Goal: Task Accomplishment & Management: Use online tool/utility

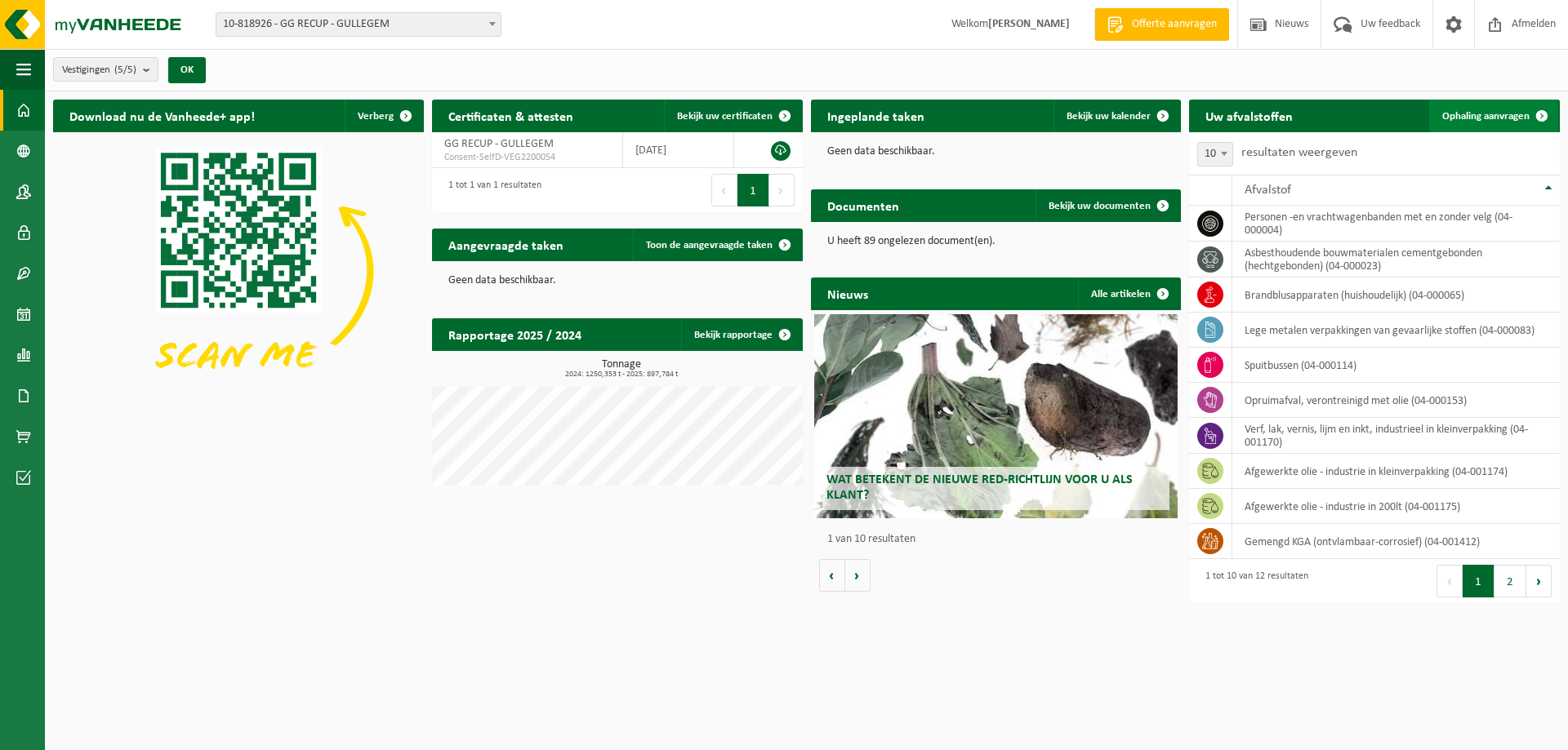
click at [1468, 111] on span "Ophaling aanvragen" at bounding box center [1486, 116] width 87 height 10
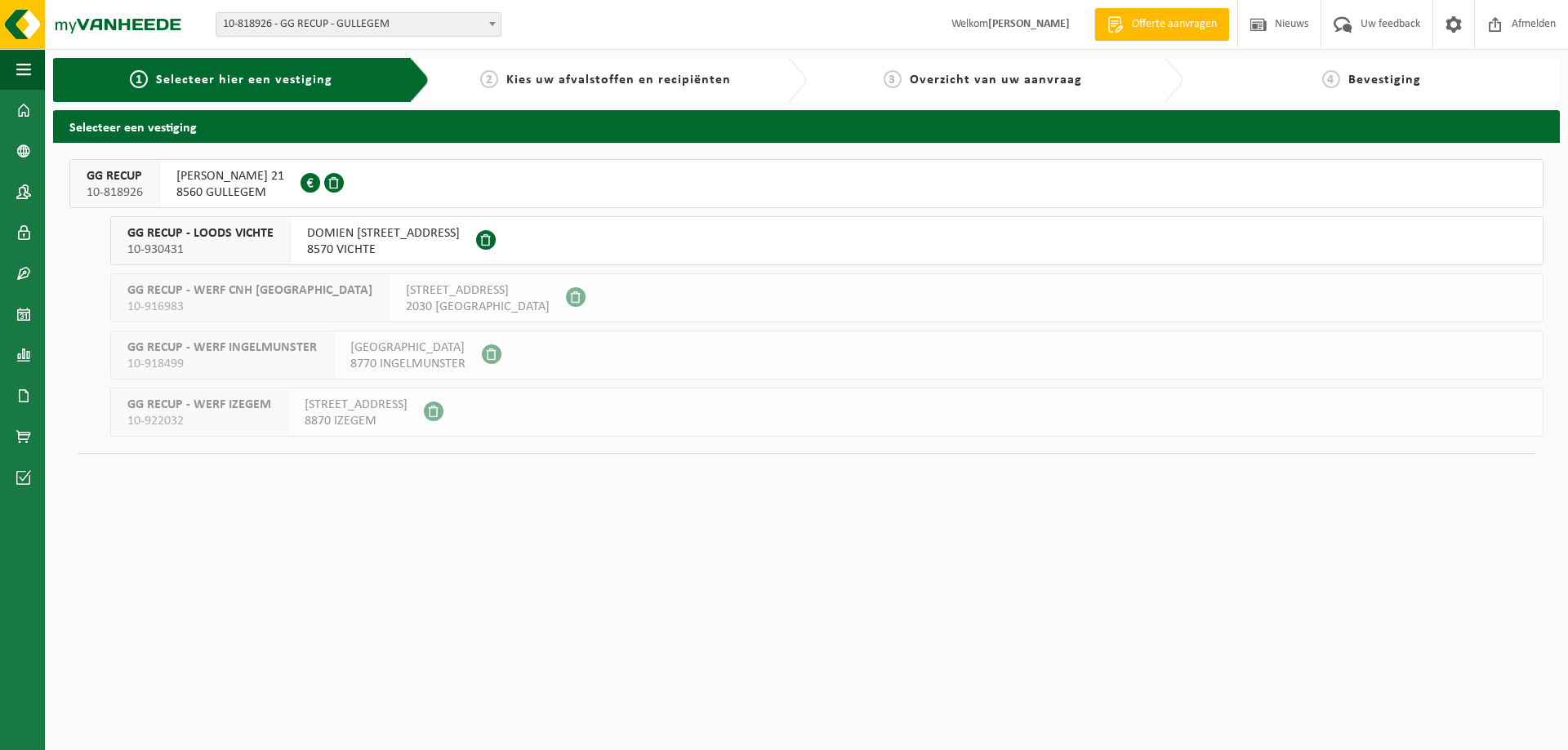
click at [513, 184] on button "GG RECUP 10-818926 HUGO VERRIESTLAAN 21 8560 GULLEGEM 0674.778.421" at bounding box center [806, 184] width 1474 height 49
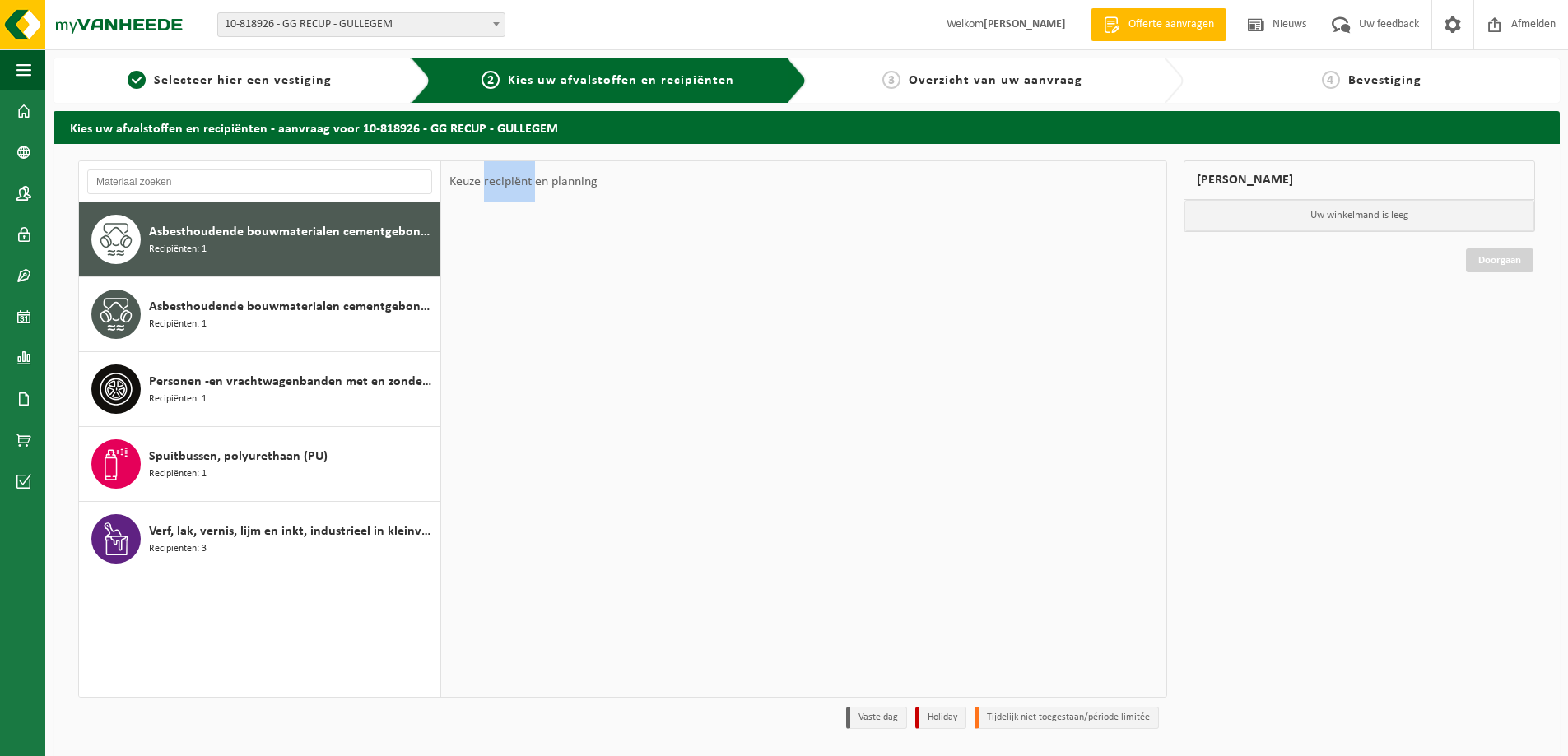
click at [517, 185] on div "Keuze recipiënt en planning" at bounding box center [523, 181] width 164 height 41
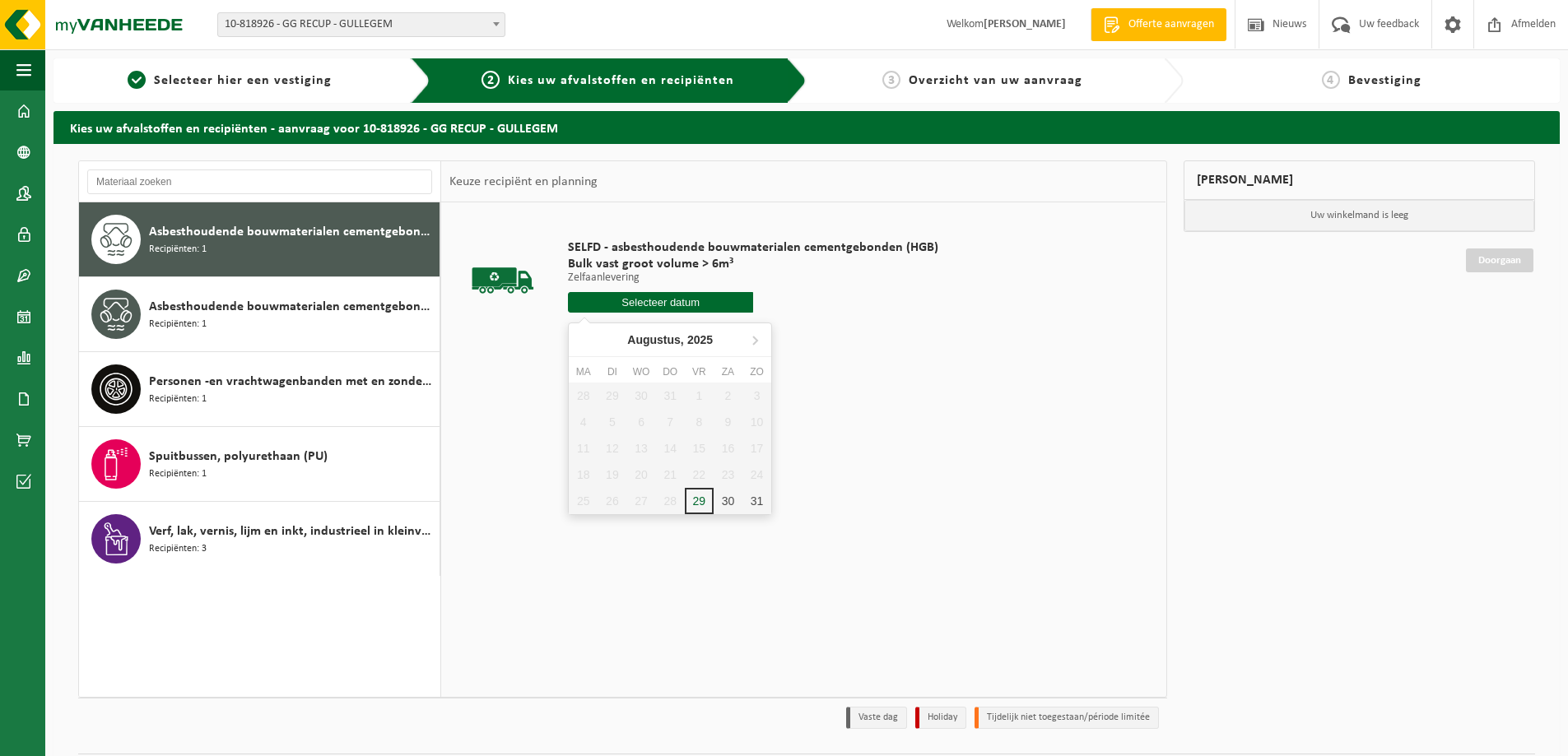
click at [674, 307] on input "text" at bounding box center [661, 303] width 185 height 21
click at [694, 504] on div "29" at bounding box center [699, 501] width 29 height 27
type input "Van 2025-08-29"
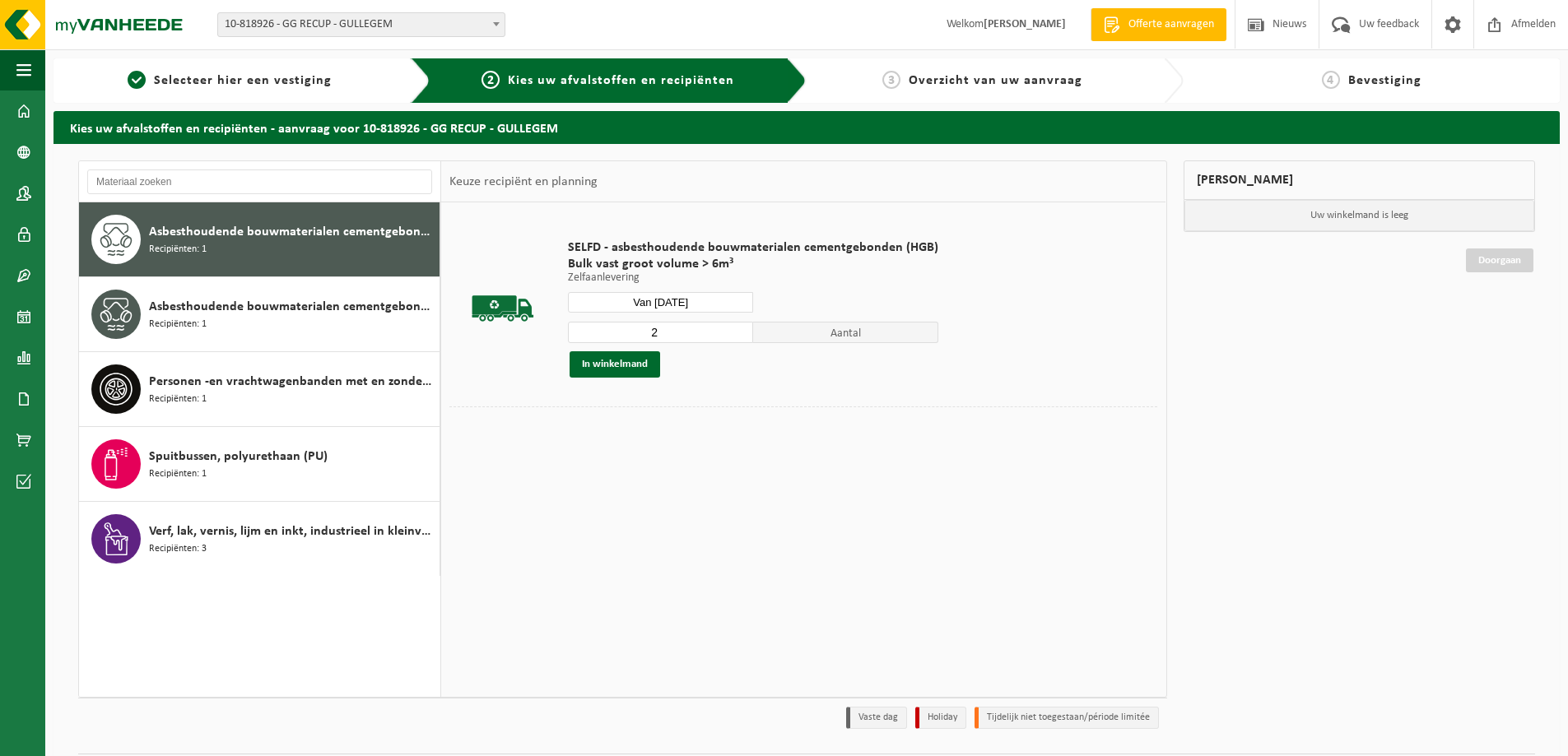
click at [732, 329] on input "2" at bounding box center [661, 332] width 185 height 21
click at [732, 329] on input "3" at bounding box center [661, 332] width 185 height 21
type input "4"
click at [732, 329] on input "4" at bounding box center [661, 332] width 185 height 21
click at [646, 364] on button "In winkelmand" at bounding box center [615, 365] width 91 height 27
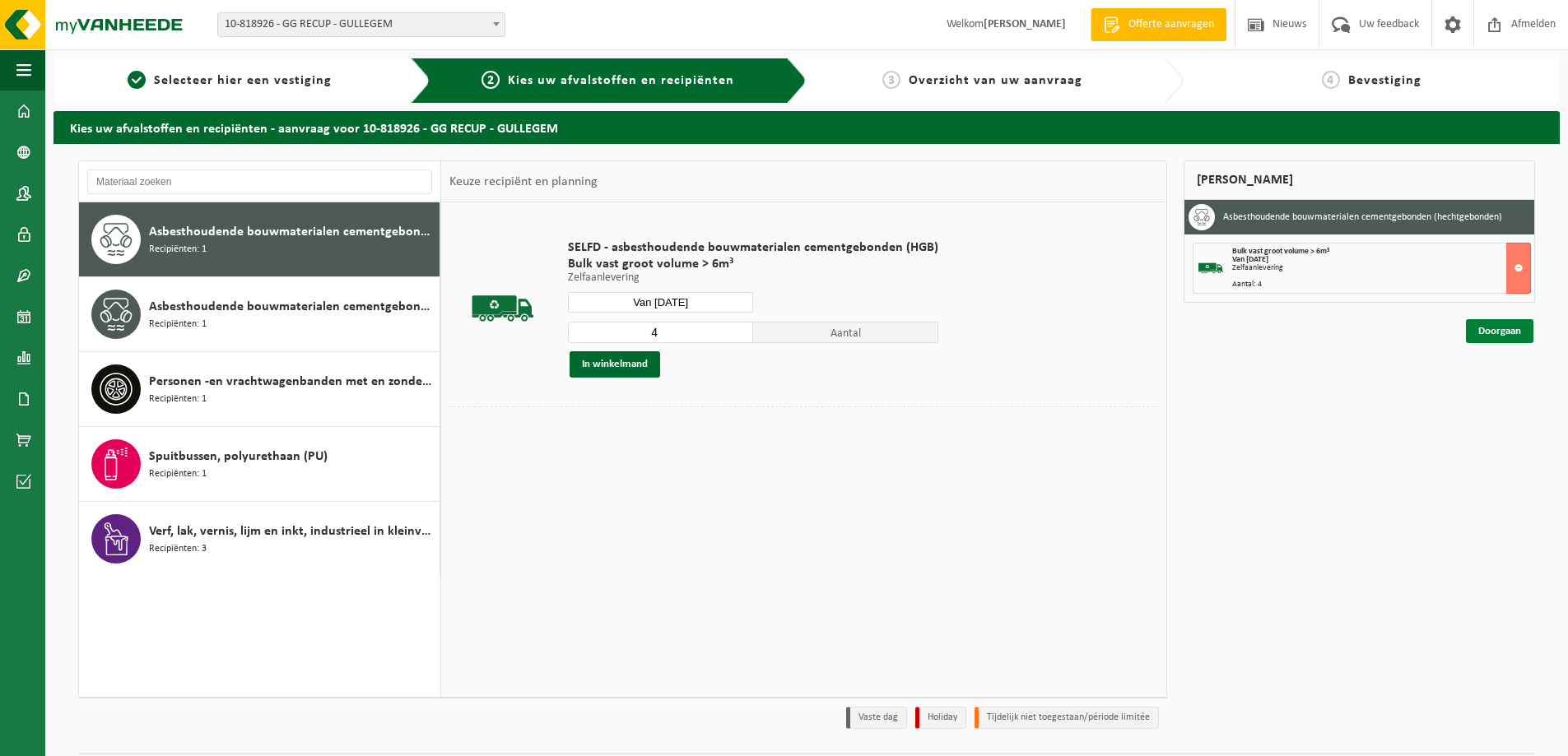
click at [1506, 331] on link "Doorgaan" at bounding box center [1499, 330] width 68 height 24
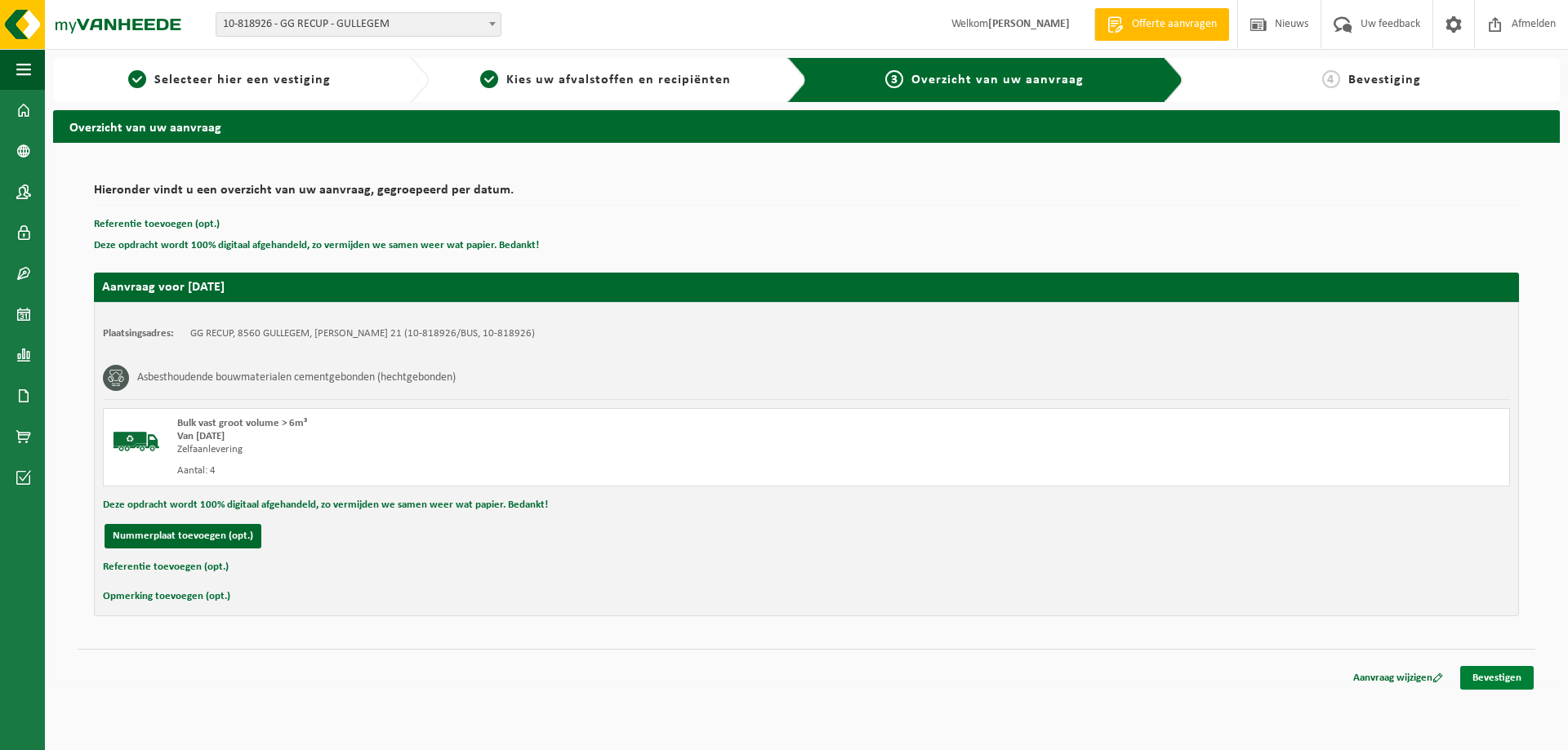
click at [1487, 683] on link "Bevestigen" at bounding box center [1497, 677] width 74 height 24
click at [1498, 676] on link "Bevestigen" at bounding box center [1497, 677] width 74 height 24
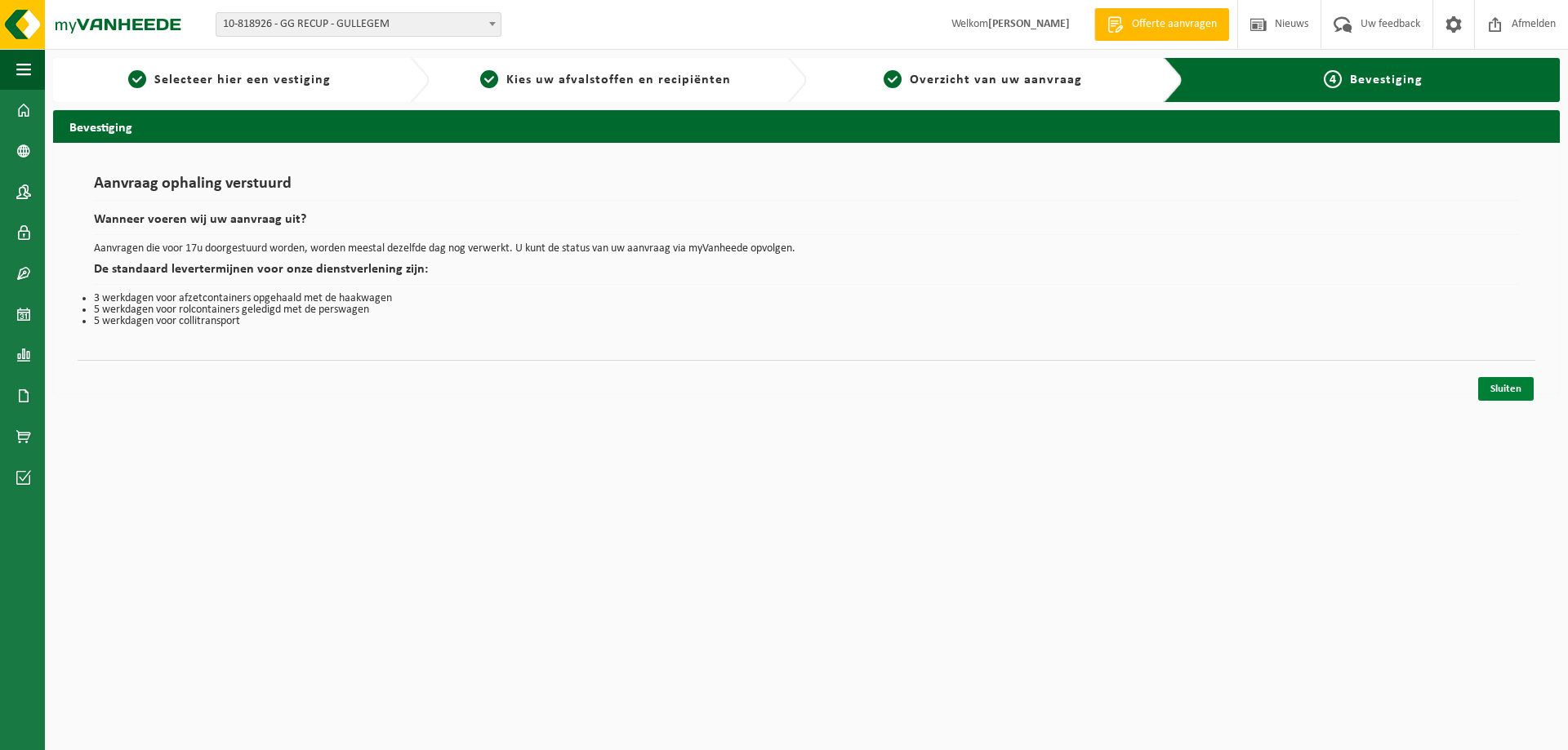
click at [1515, 388] on link "Sluiten" at bounding box center [1505, 388] width 56 height 24
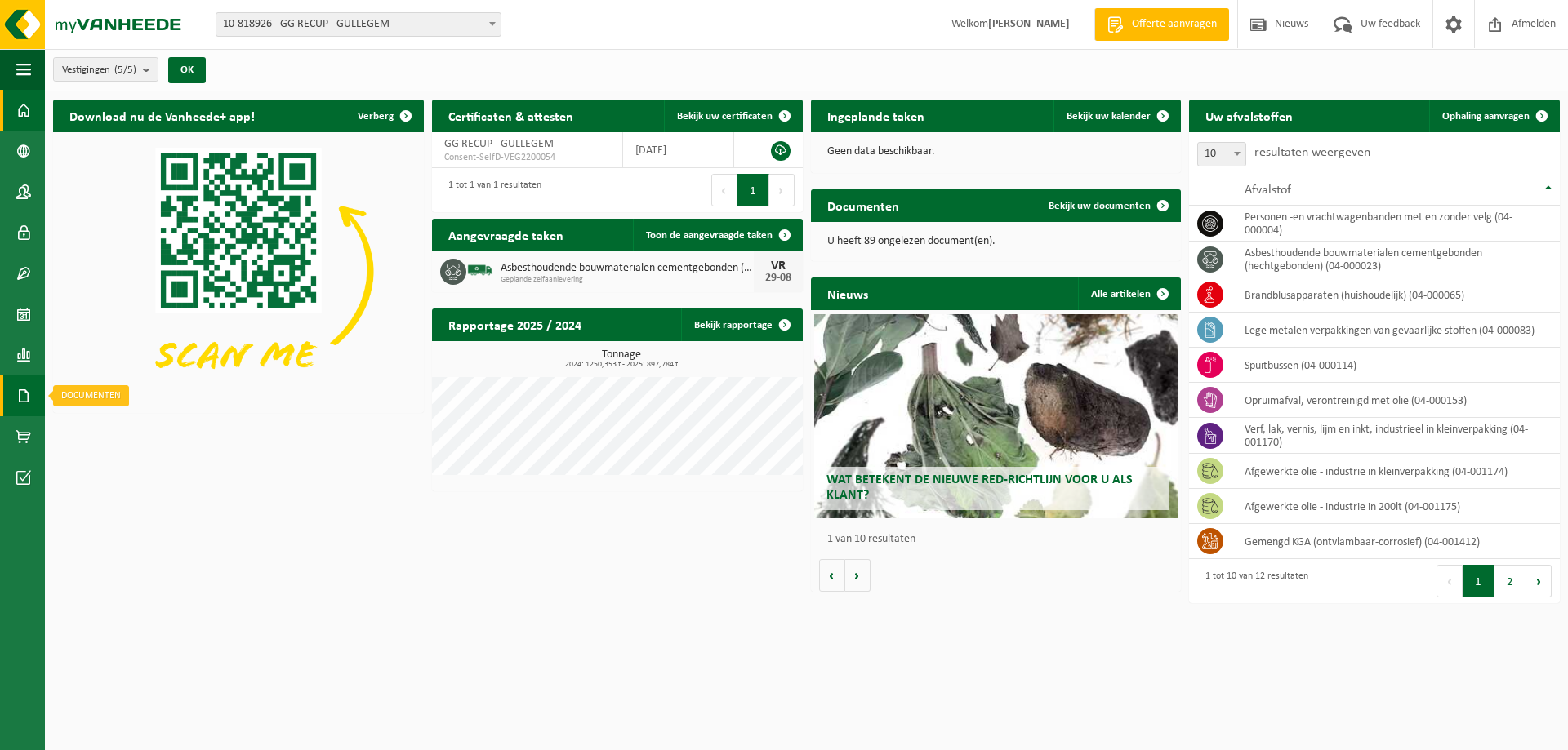
click at [22, 399] on span at bounding box center [24, 396] width 15 height 41
click at [108, 436] on span "Documenten" at bounding box center [125, 431] width 61 height 31
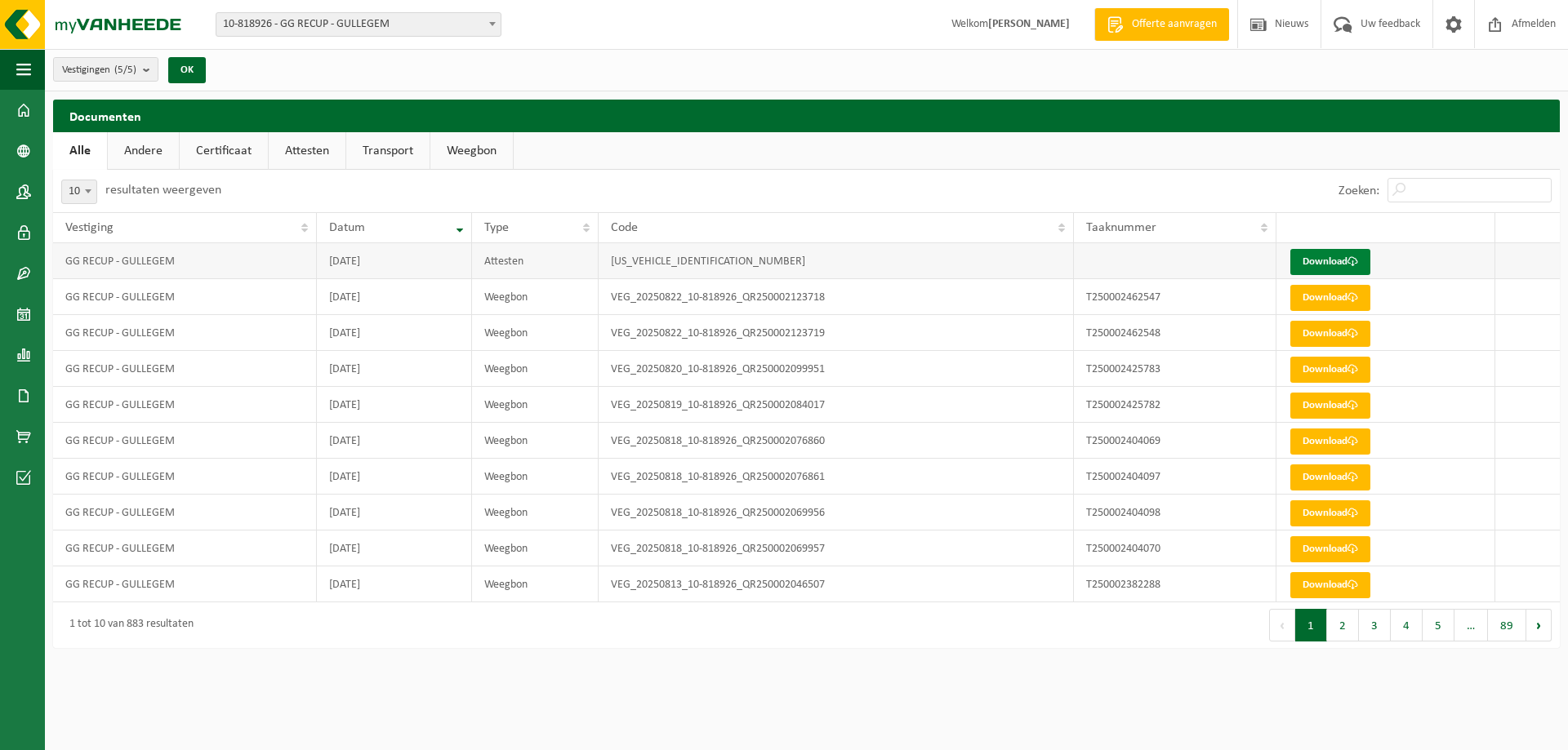
click at [1318, 269] on link "Download" at bounding box center [1330, 262] width 80 height 27
